Goal: Task Accomplishment & Management: Manage account settings

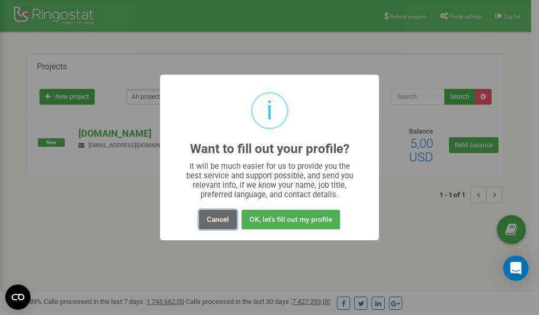
click at [220, 222] on button "Cancel" at bounding box center [218, 219] width 38 height 19
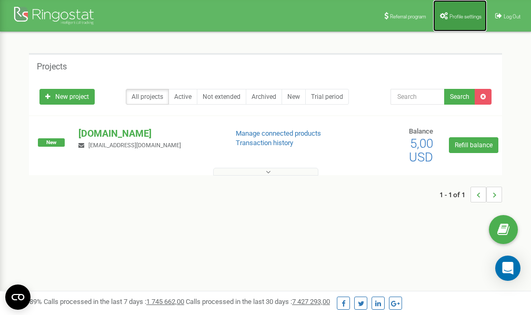
click at [464, 19] on link "Profile settings" at bounding box center [460, 16] width 54 height 32
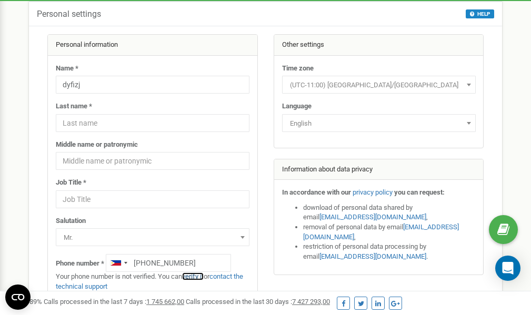
click at [198, 277] on link "verify it" at bounding box center [193, 276] width 22 height 8
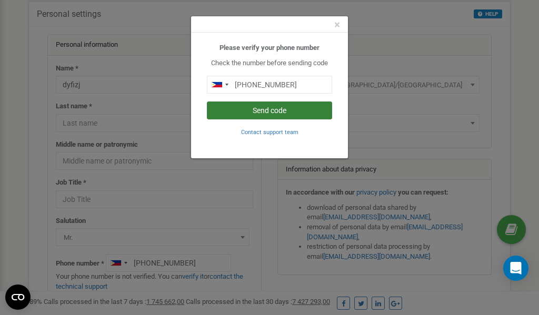
click at [262, 108] on button "Send code" at bounding box center [269, 110] width 125 height 18
